Goal: Task Accomplishment & Management: Manage account settings

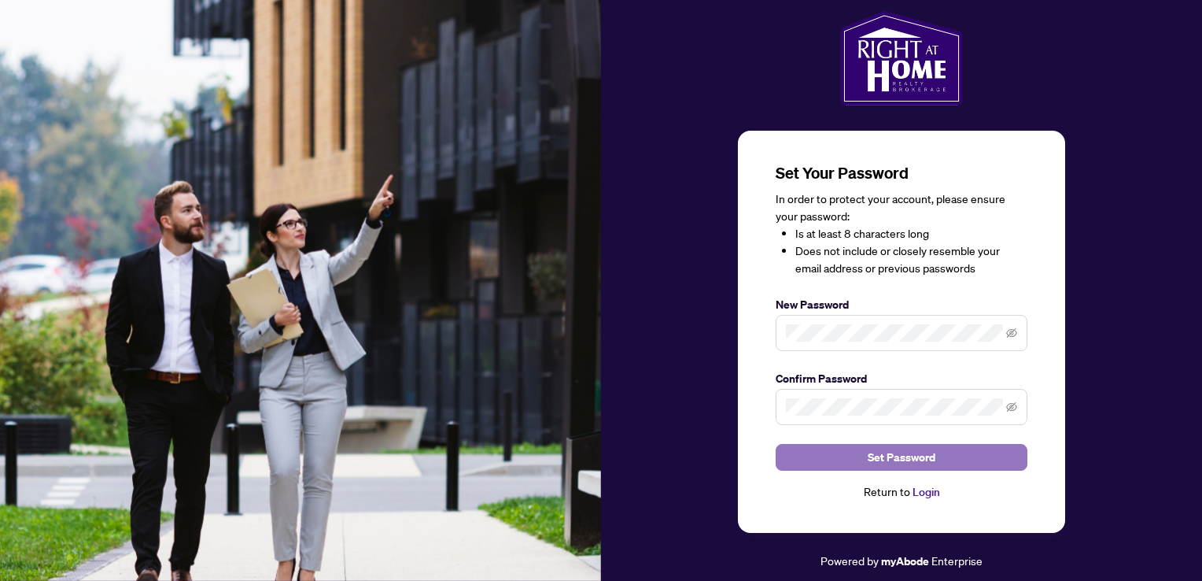
click at [832, 466] on button "Set Password" at bounding box center [902, 457] width 252 height 27
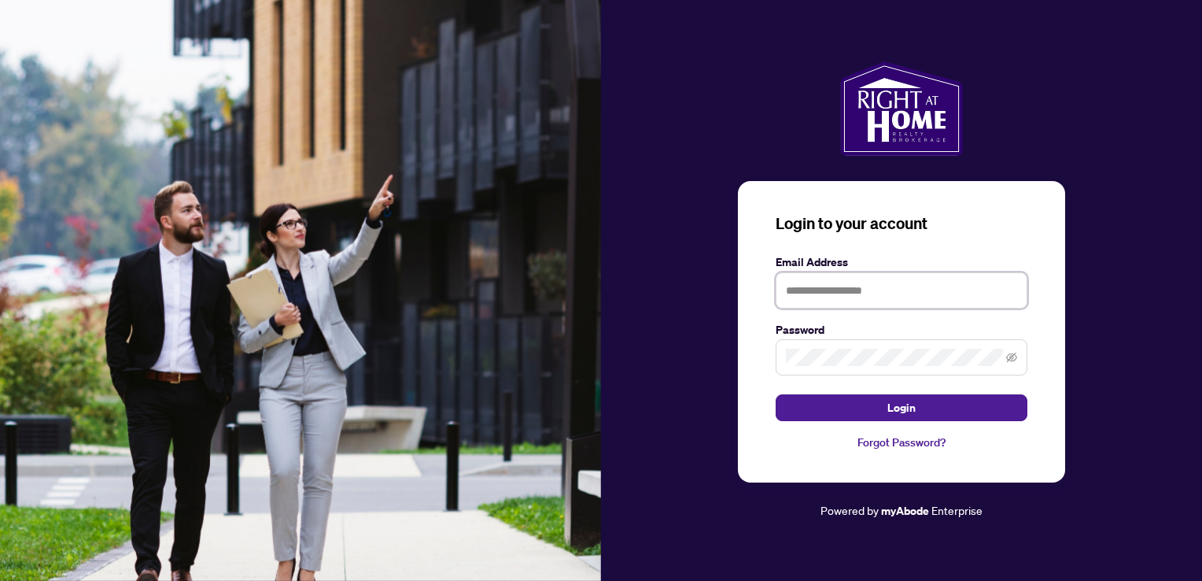
type input "**********"
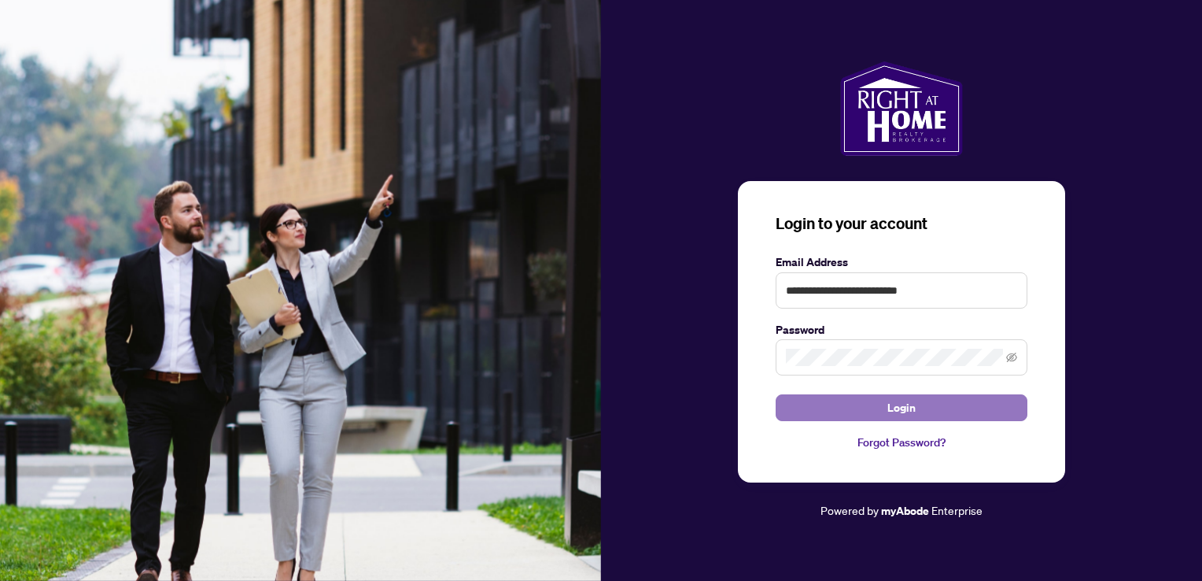
click at [839, 407] on button "Login" at bounding box center [902, 407] width 252 height 27
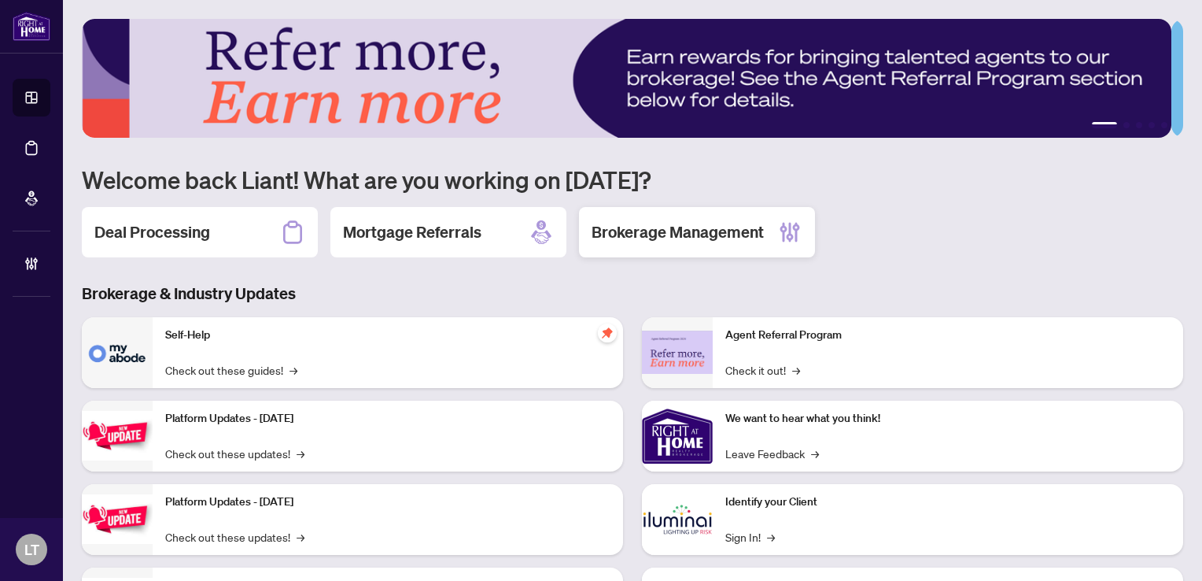
click at [684, 225] on h2 "Brokerage Management" at bounding box center [678, 232] width 172 height 22
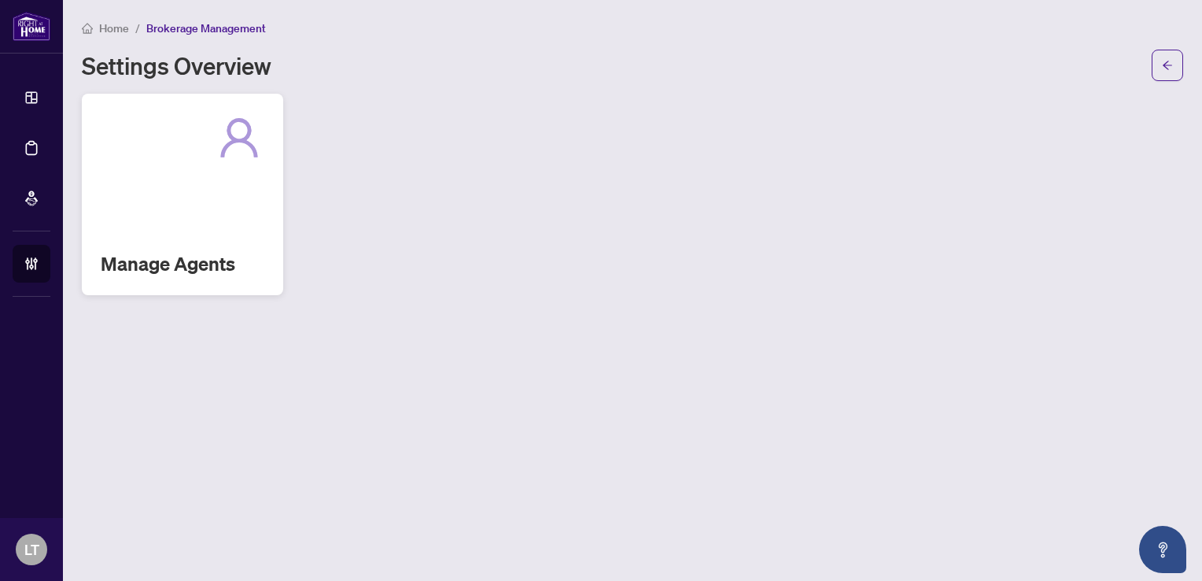
click at [198, 181] on div "Manage Agents" at bounding box center [182, 194] width 201 height 201
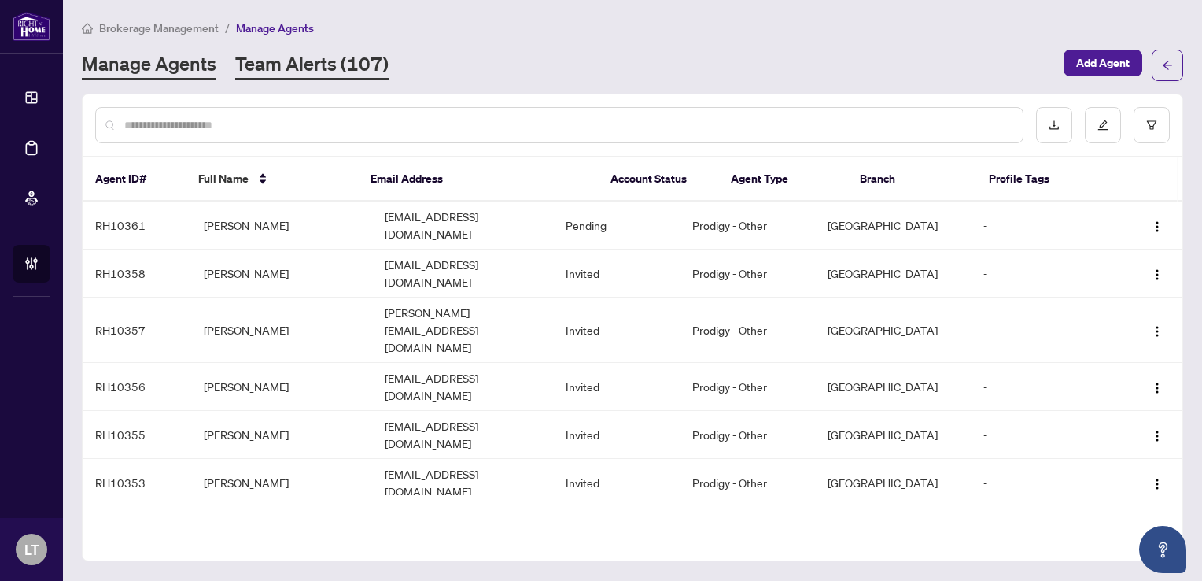
click at [286, 68] on link "Team Alerts (107)" at bounding box center [311, 65] width 153 height 28
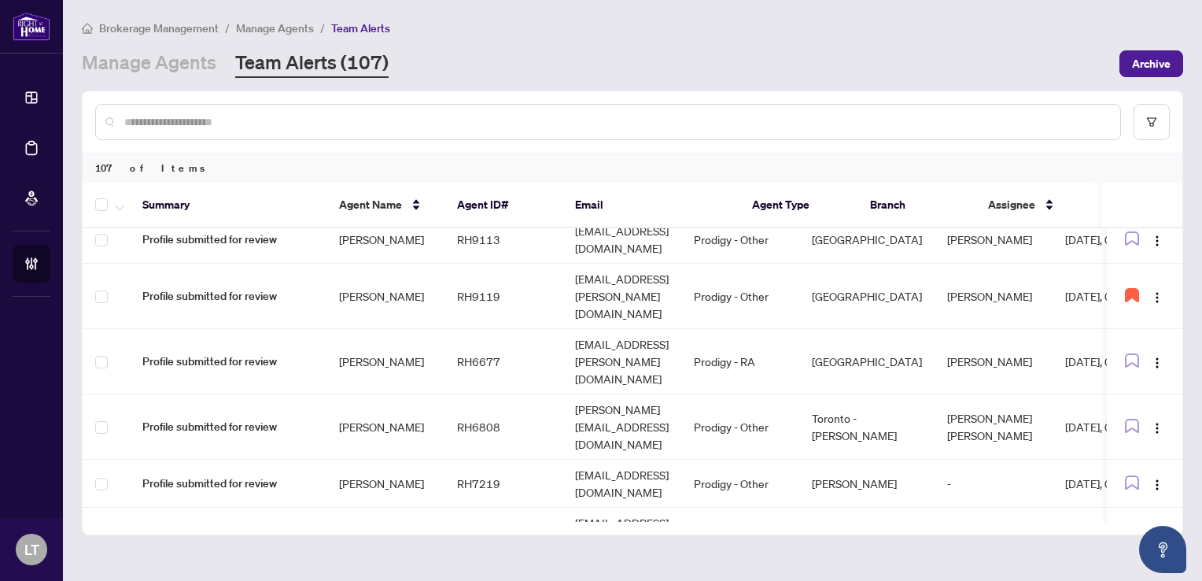
scroll to position [1462, 0]
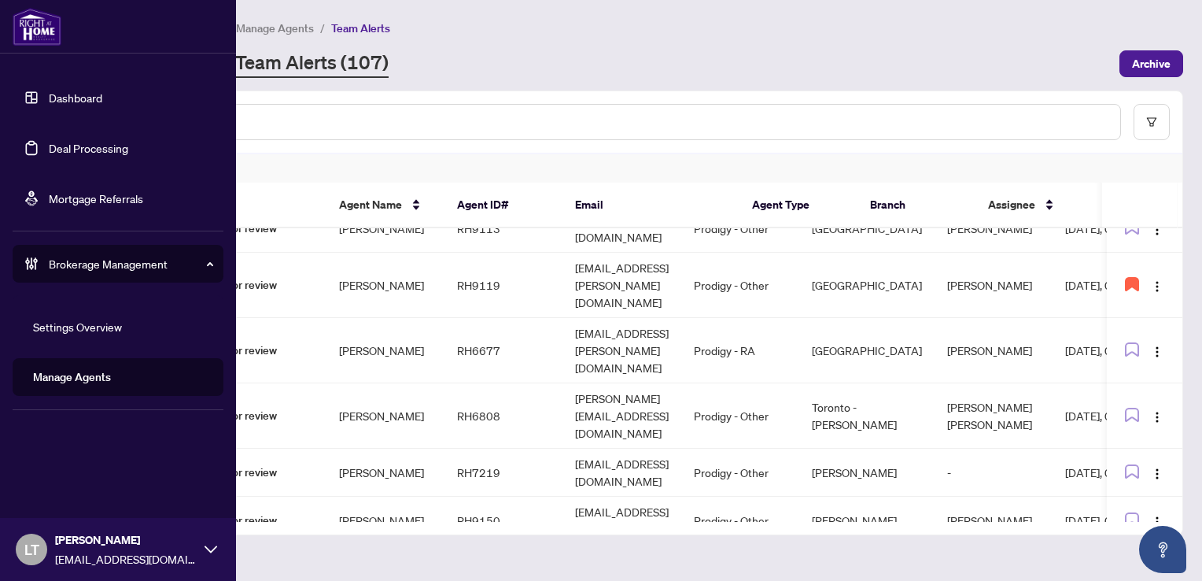
click at [49, 97] on link "Dashboard" at bounding box center [75, 97] width 53 height 14
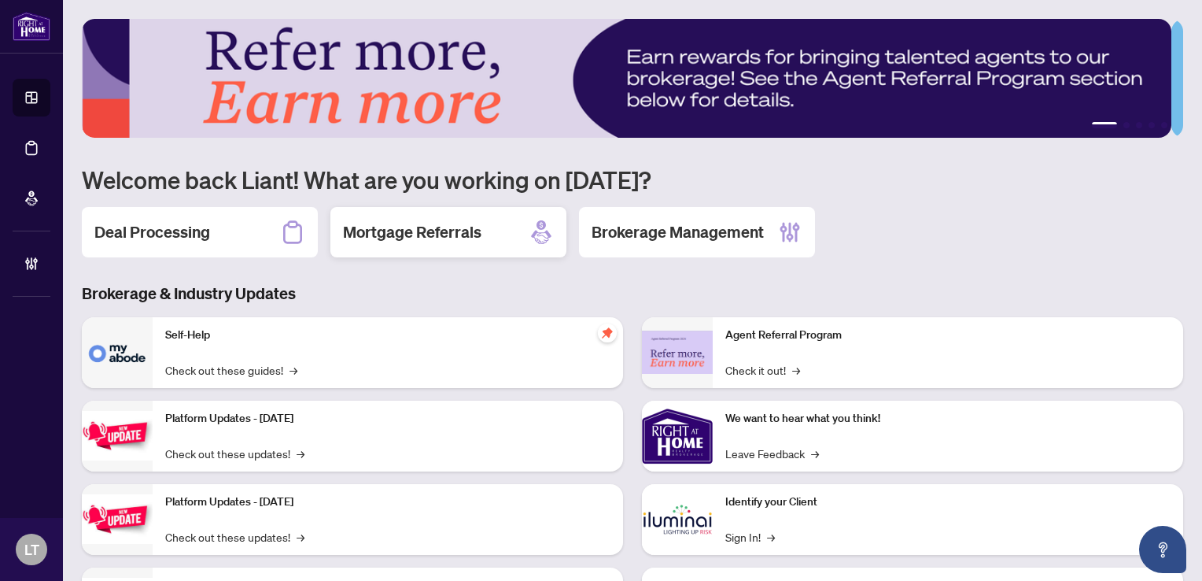
click at [386, 232] on h2 "Mortgage Referrals" at bounding box center [412, 232] width 138 height 22
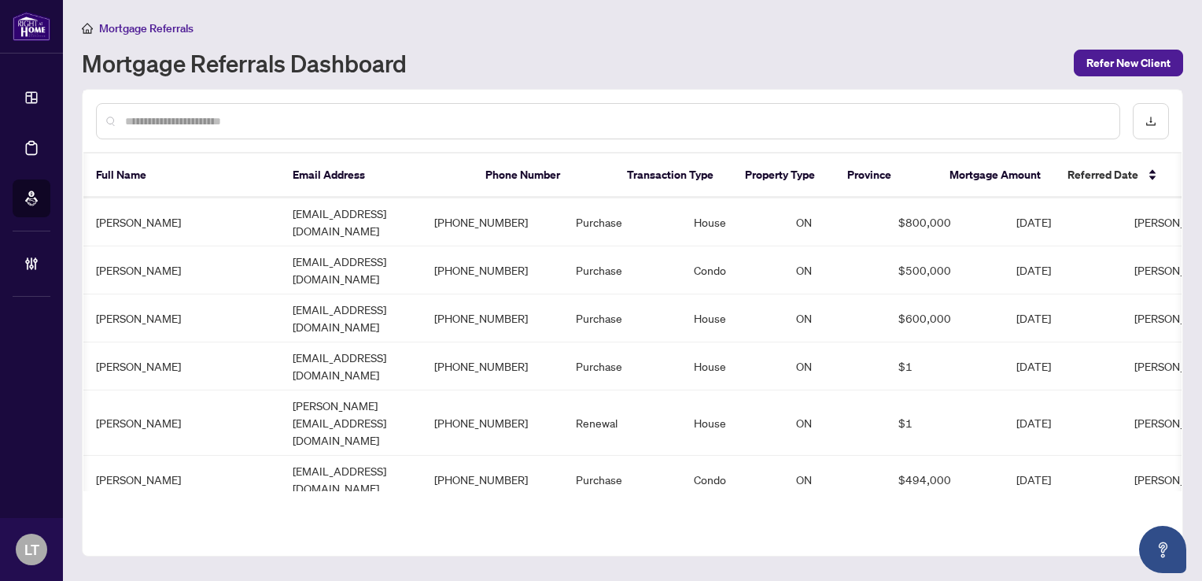
scroll to position [0, 89]
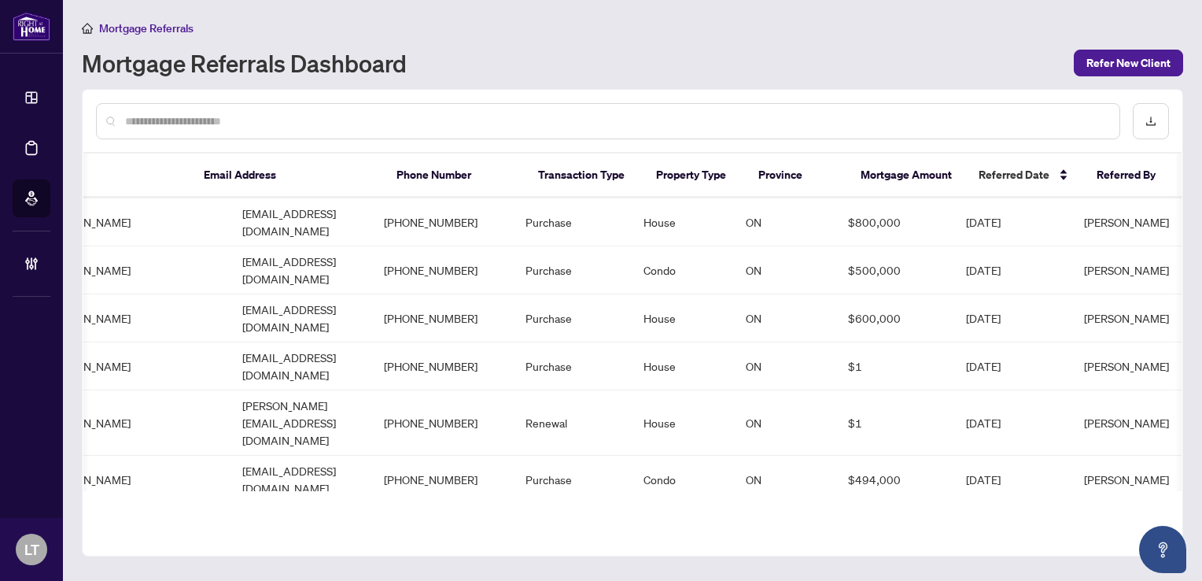
drag, startPoint x: 1182, startPoint y: 360, endPoint x: 1171, endPoint y: 393, distance: 35.8
click at [1171, 393] on div "Full Name Email Address Phone Number Transaction Type Property Type Province Mo…" at bounding box center [632, 322] width 1101 height 467
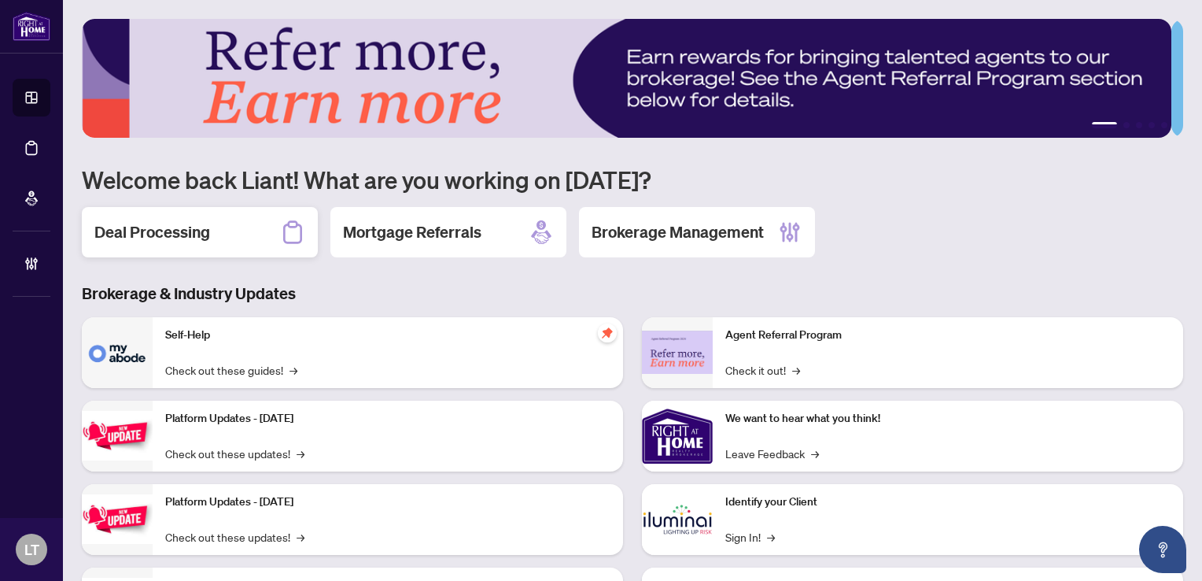
click at [212, 243] on div "Deal Processing" at bounding box center [200, 232] width 236 height 50
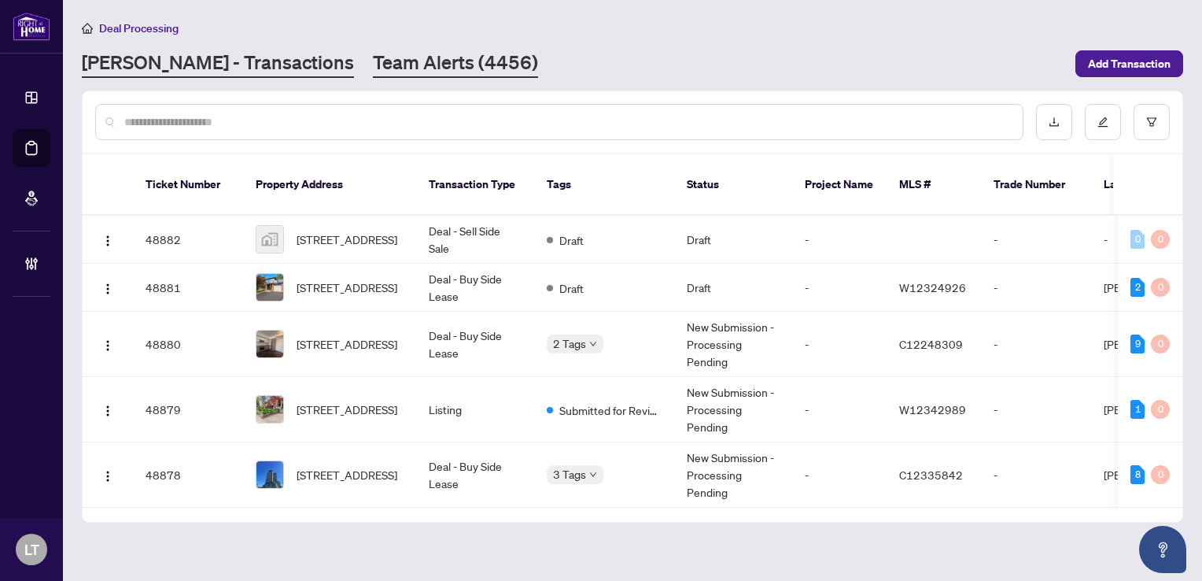
click at [373, 58] on link "Team Alerts (4456)" at bounding box center [455, 64] width 165 height 28
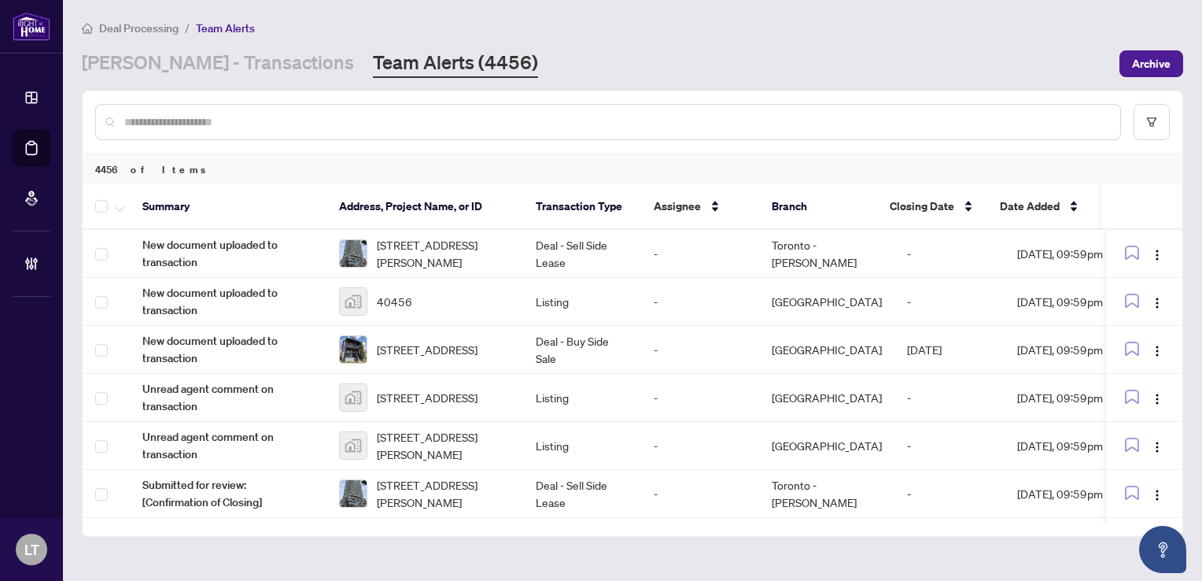
click at [798, 208] on th "Branch" at bounding box center [818, 207] width 118 height 46
click at [1149, 121] on icon "filter" at bounding box center [1151, 121] width 9 height 9
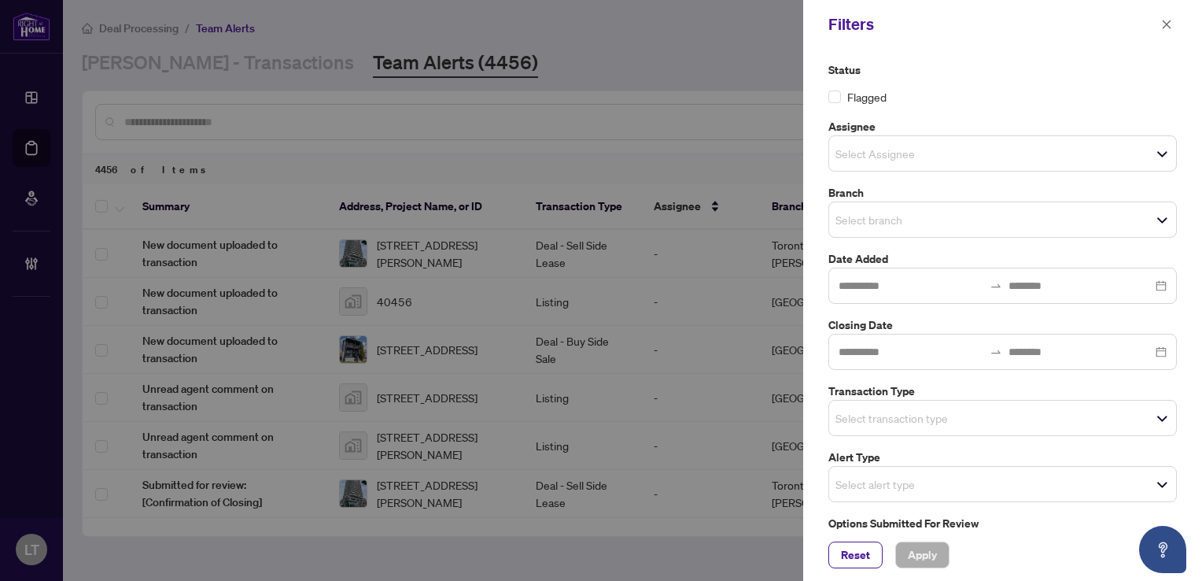
click at [1156, 218] on span "Select branch" at bounding box center [1002, 219] width 347 height 22
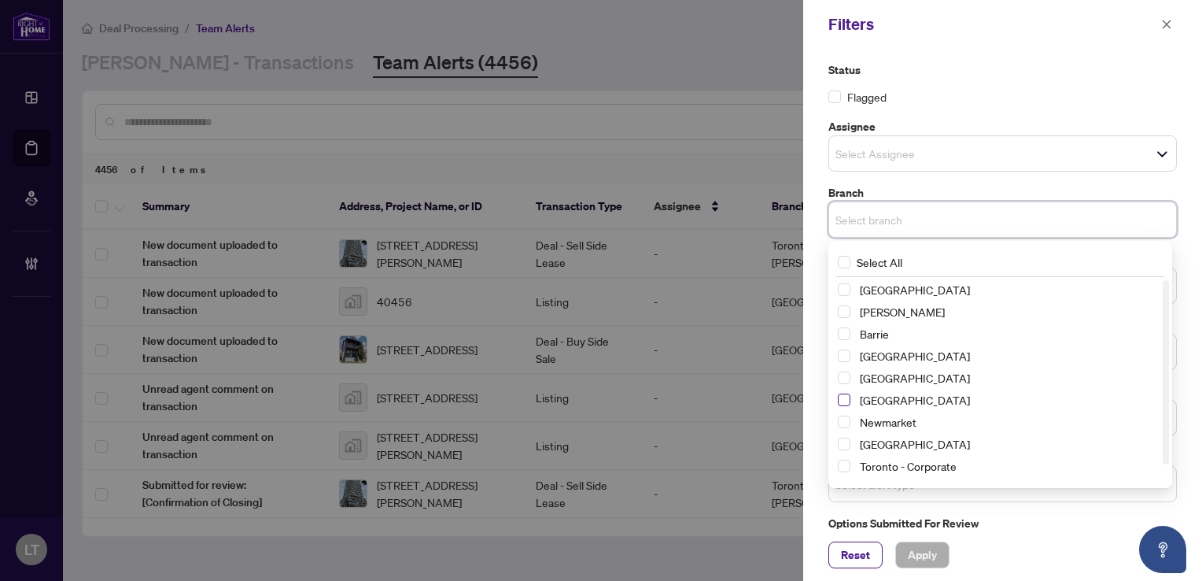
click at [846, 404] on span "Select Mississauga" at bounding box center [844, 399] width 13 height 13
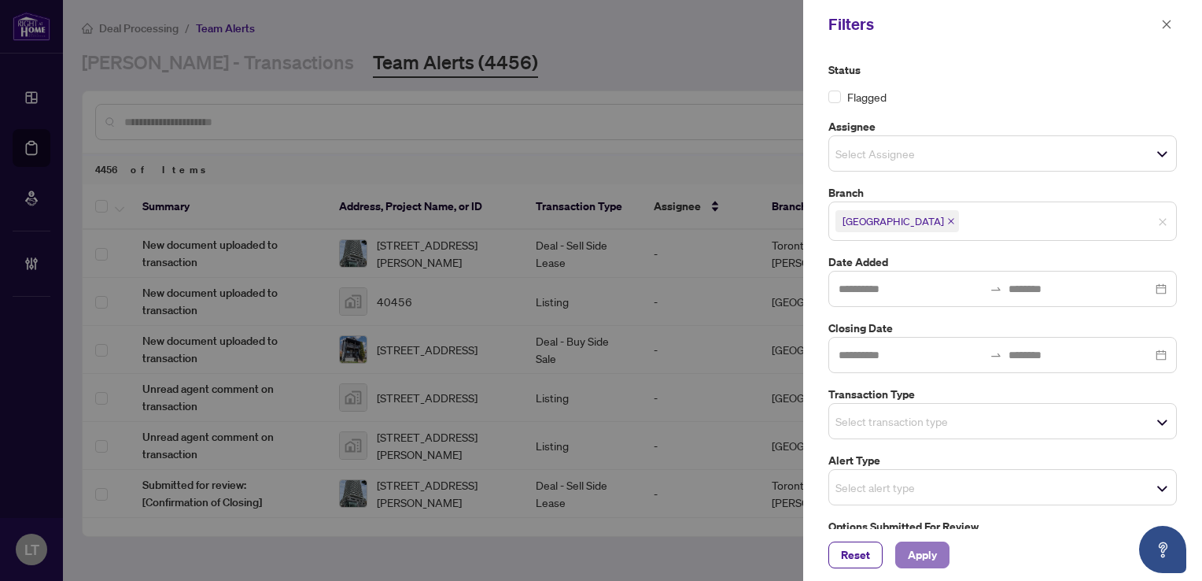
click at [916, 557] on span "Apply" at bounding box center [922, 554] width 29 height 25
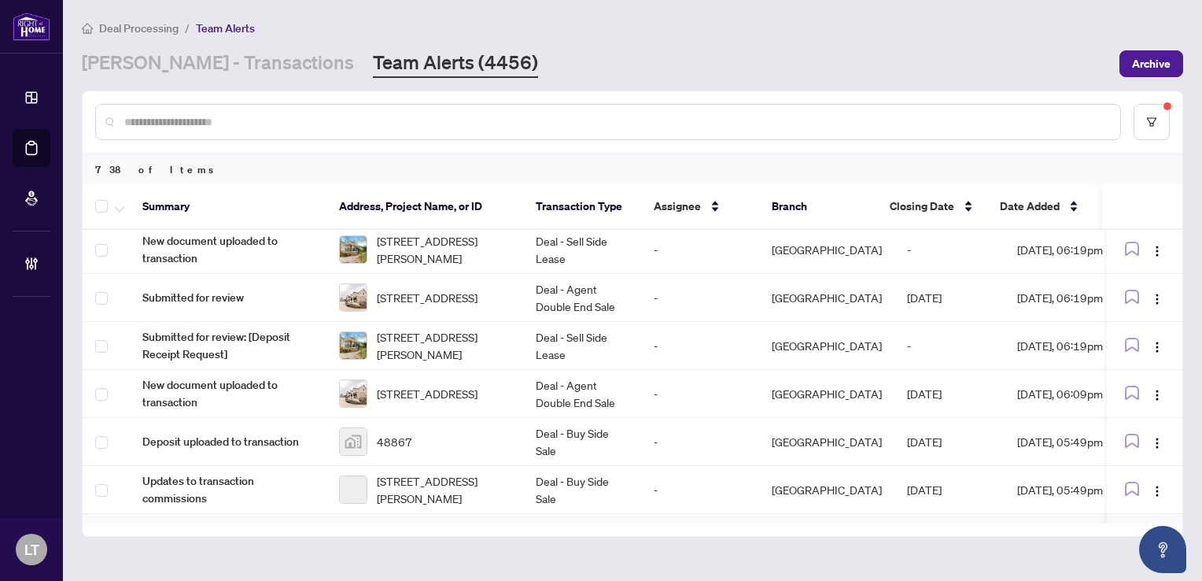
scroll to position [2134, 0]
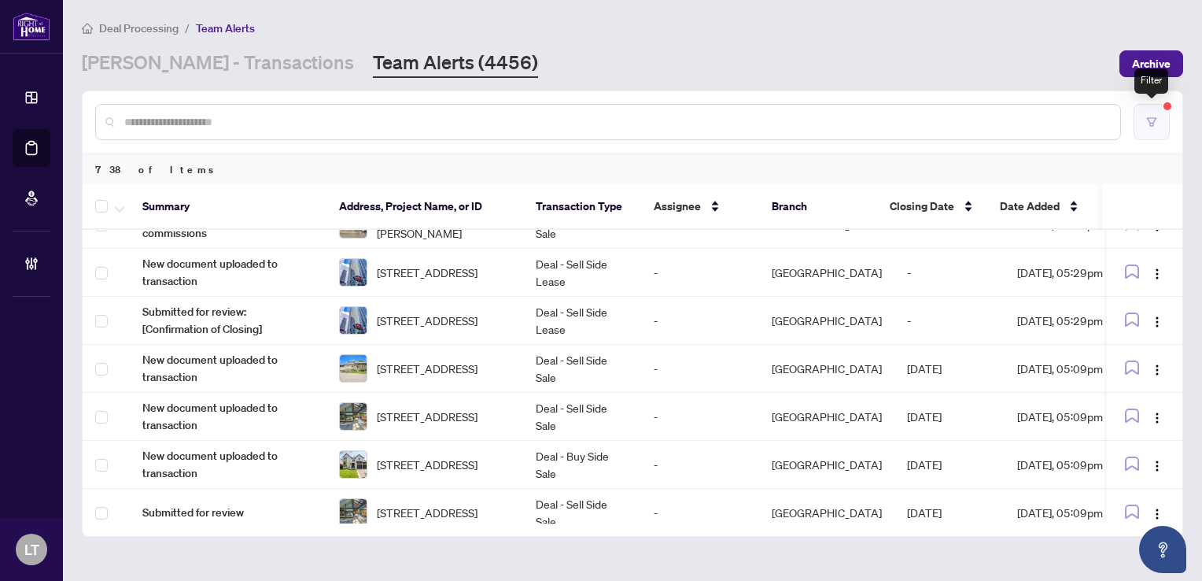
click at [1152, 124] on icon "filter" at bounding box center [1151, 121] width 9 height 9
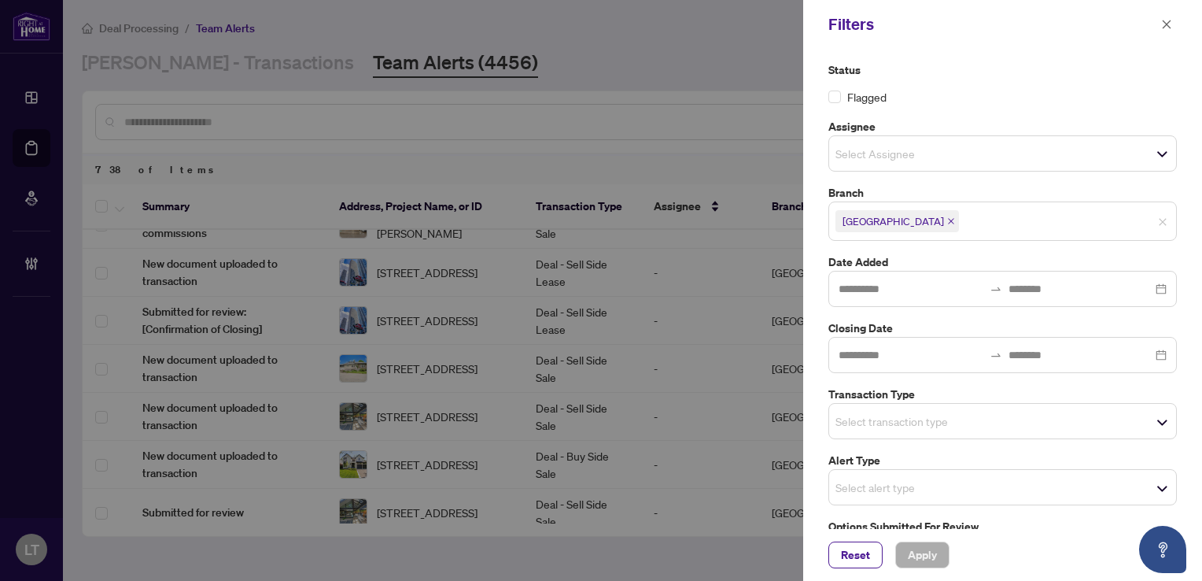
click at [1165, 419] on span "Select transaction type" at bounding box center [1002, 421] width 347 height 22
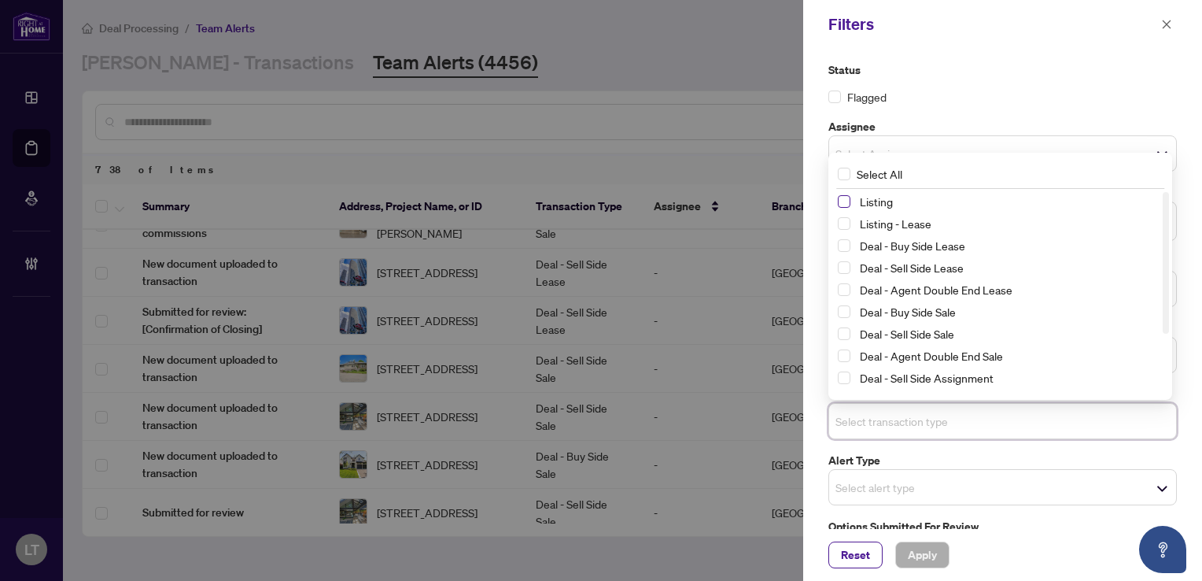
click at [844, 197] on span "Select Listing" at bounding box center [844, 201] width 13 height 13
click at [842, 222] on span "Select Listing - Lease" at bounding box center [844, 224] width 13 height 13
click at [916, 547] on span "Apply" at bounding box center [922, 554] width 29 height 25
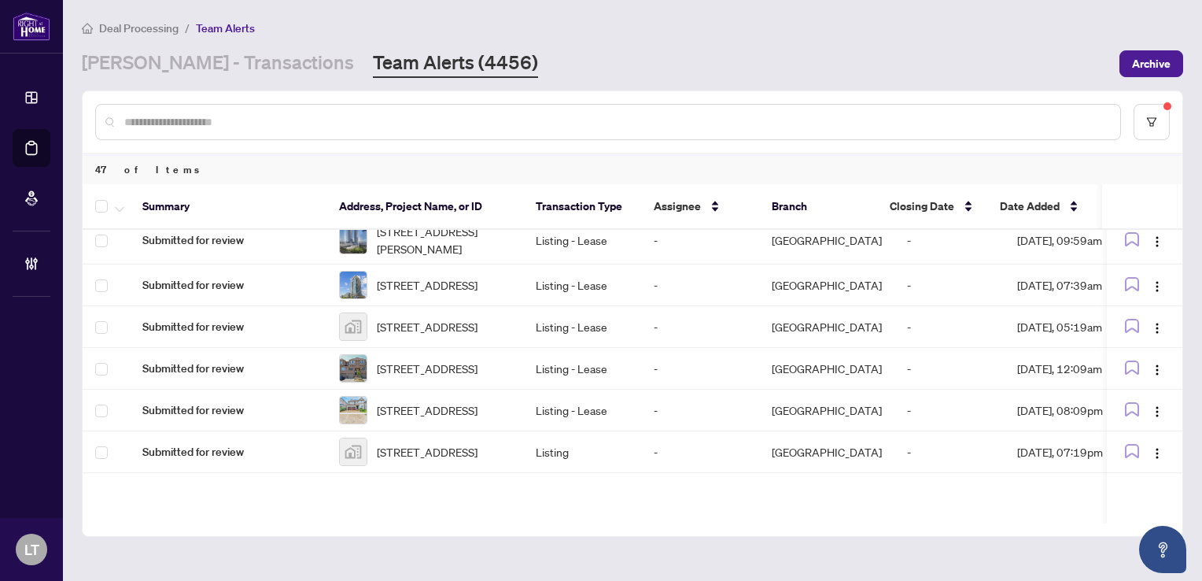
scroll to position [2030, 0]
